Goal: Task Accomplishment & Management: Manage account settings

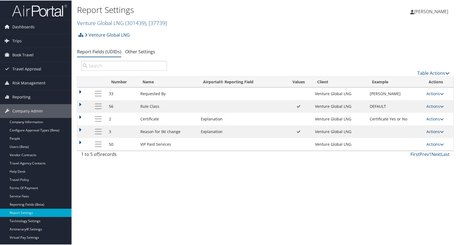
click at [432, 132] on link "Actions" at bounding box center [434, 130] width 17 height 5
click at [404, 141] on link "Update Report Field Values" at bounding box center [411, 139] width 59 height 9
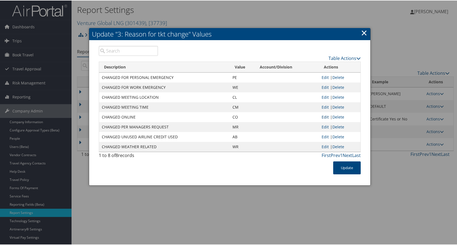
click at [326, 116] on link "Edit" at bounding box center [325, 116] width 7 height 5
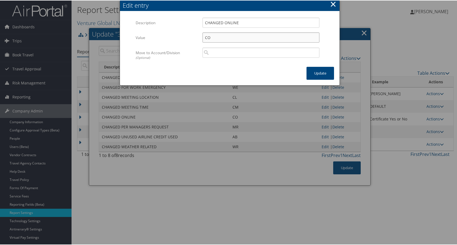
click at [259, 36] on input "CO" at bounding box center [260, 37] width 117 height 10
click at [202, 37] on input "CO" at bounding box center [260, 37] width 117 height 10
click at [334, 4] on button "×" at bounding box center [333, 3] width 6 height 11
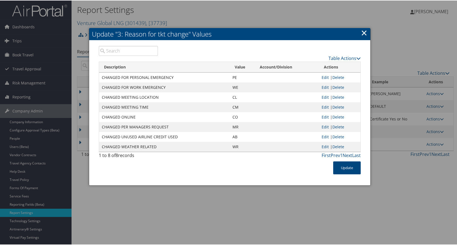
click at [361, 34] on link "×" at bounding box center [364, 32] width 6 height 11
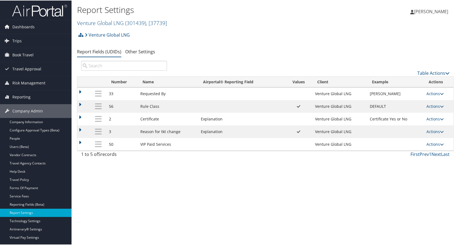
click at [80, 132] on td at bounding box center [83, 131] width 13 height 13
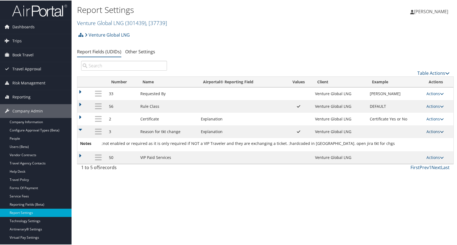
click at [429, 131] on link "Actions" at bounding box center [434, 130] width 17 height 5
click at [406, 157] on link "Edit" at bounding box center [411, 157] width 59 height 9
select select "4"
select select "both"
select select "trip"
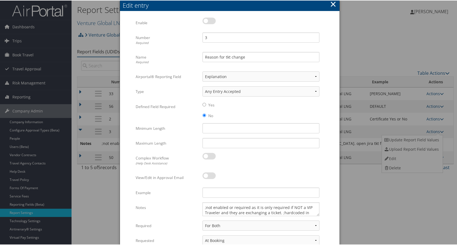
click at [334, 2] on button "×" at bounding box center [333, 3] width 6 height 11
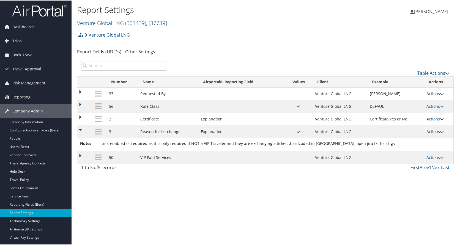
click at [383, 50] on ul "Report Fields (UDIDs) Other Settings" at bounding box center [265, 51] width 377 height 10
click at [435, 133] on link "Actions" at bounding box center [434, 130] width 17 height 5
click at [408, 140] on link "Update Report Field Values" at bounding box center [411, 139] width 59 height 9
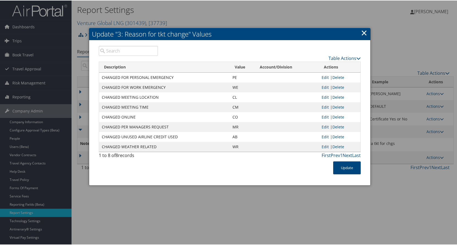
click at [363, 30] on link "×" at bounding box center [364, 32] width 6 height 11
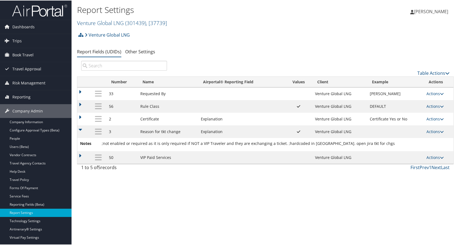
click at [370, 19] on div "Elizabeth Currie Elizabeth Currie My Settings Travel Agency Contacts Log Consul…" at bounding box center [382, 13] width 153 height 21
